Goal: Task Accomplishment & Management: Use online tool/utility

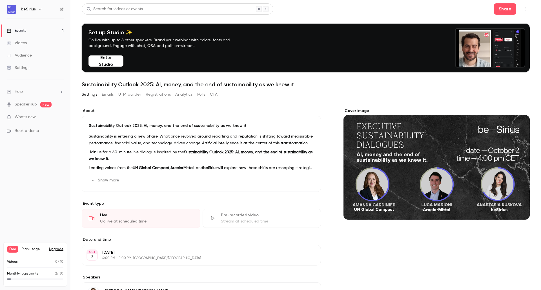
click at [34, 31] on link "Events 1" at bounding box center [35, 31] width 70 height 12
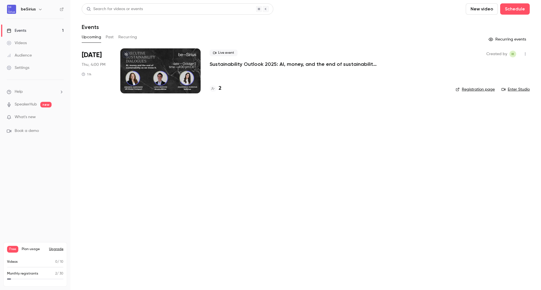
click at [145, 65] on div at bounding box center [160, 70] width 80 height 45
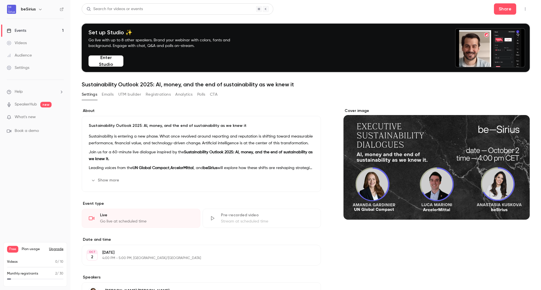
click at [127, 95] on button "UTM builder" at bounding box center [129, 94] width 23 height 9
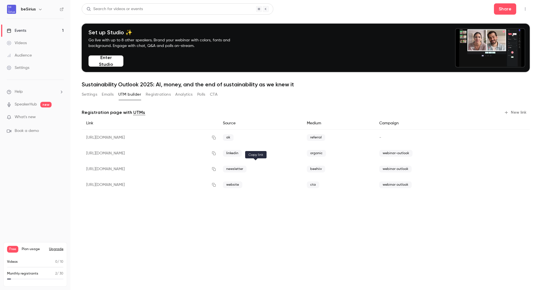
click at [216, 170] on icon "button" at bounding box center [213, 169] width 5 height 4
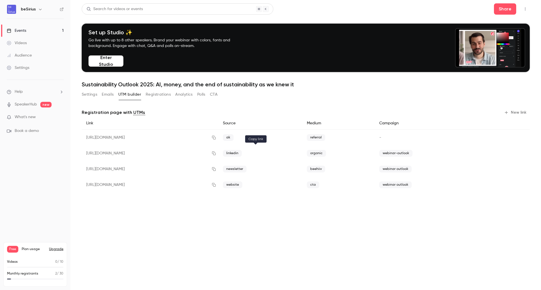
click at [216, 153] on icon "button" at bounding box center [214, 154] width 4 height 4
